Goal: Information Seeking & Learning: Compare options

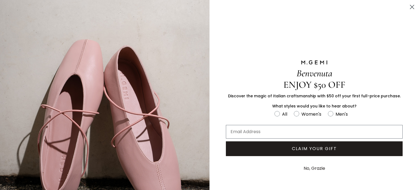
click at [408, 6] on circle "Close dialog" at bounding box center [412, 6] width 9 height 9
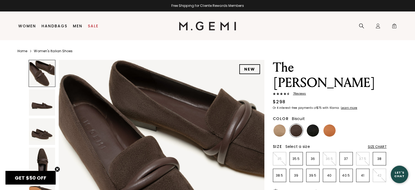
click at [280, 124] on img at bounding box center [280, 130] width 12 height 12
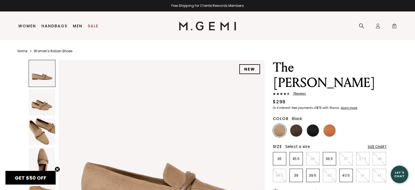
click at [312, 124] on img at bounding box center [313, 130] width 12 height 12
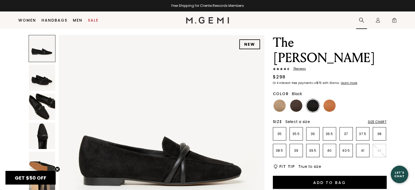
click at [361, 18] on div "Search" at bounding box center [361, 20] width 11 height 17
click at [362, 23] on icon at bounding box center [361, 19] width 5 height 5
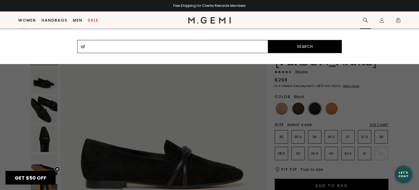
type input "af"
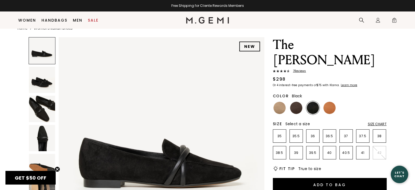
scroll to position [11, 0]
